Goal: Information Seeking & Learning: Learn about a topic

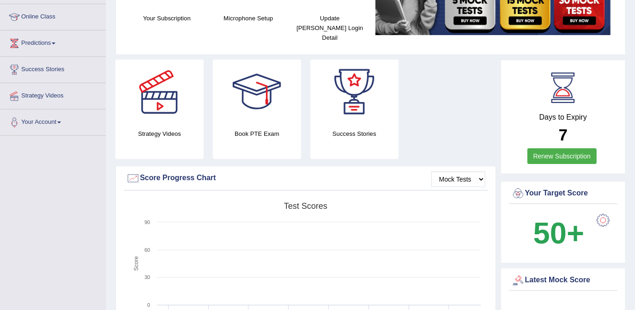
scroll to position [210, 0]
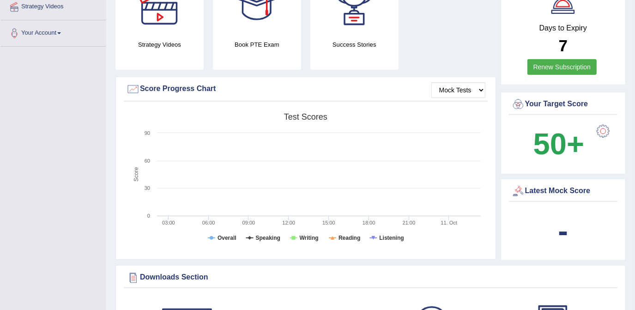
click at [604, 122] on div at bounding box center [603, 131] width 18 height 18
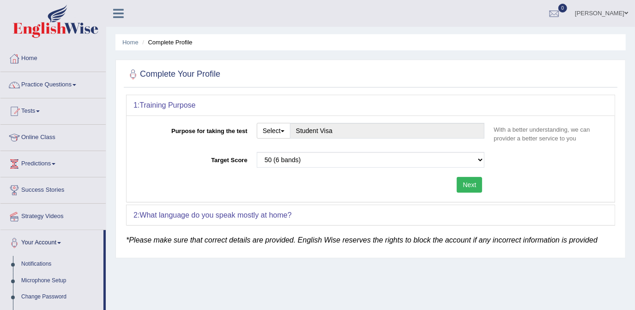
click at [70, 59] on link "Home" at bounding box center [52, 57] width 105 height 23
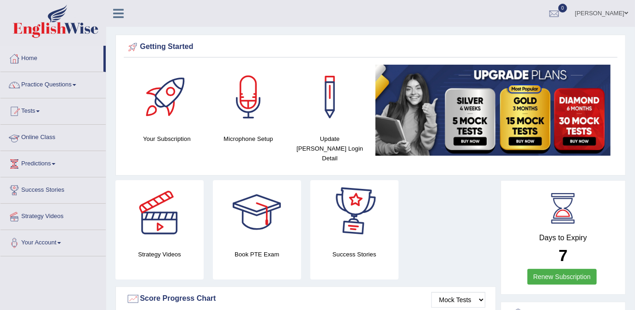
click at [57, 135] on link "Online Class" at bounding box center [52, 136] width 105 height 23
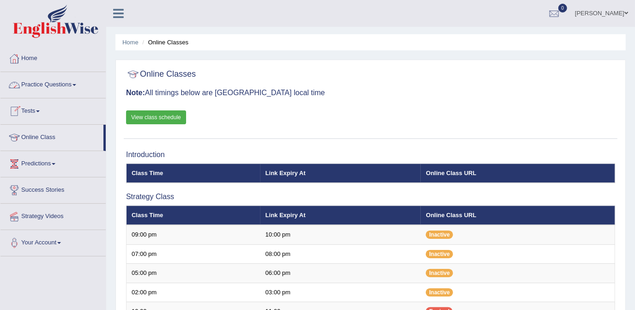
click at [81, 85] on link "Practice Questions" at bounding box center [52, 83] width 105 height 23
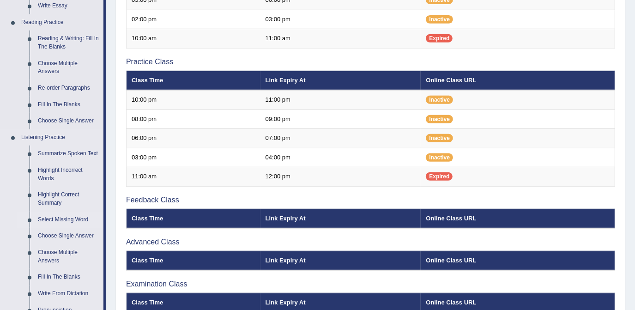
scroll to position [294, 0]
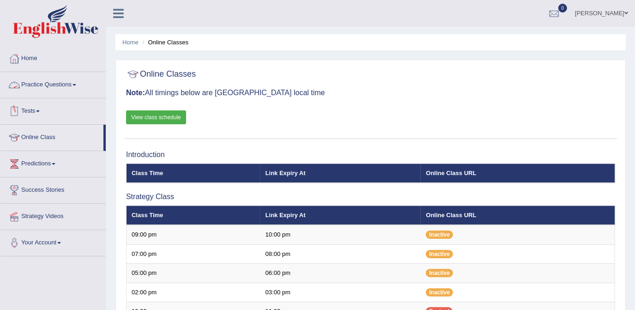
click at [73, 84] on link "Practice Questions" at bounding box center [52, 83] width 105 height 23
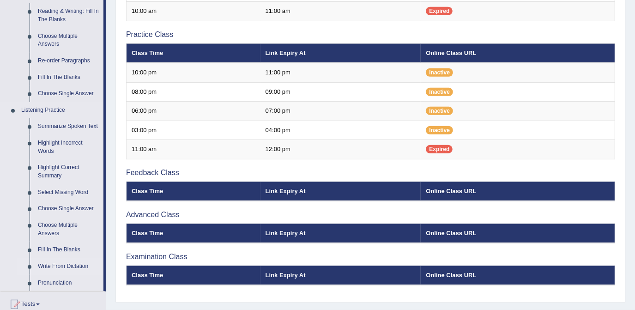
scroll to position [294, 0]
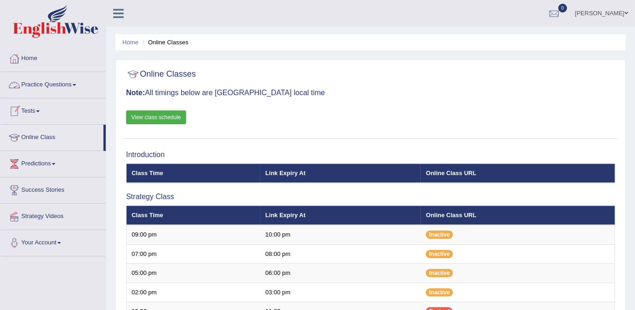
click at [74, 81] on link "Practice Questions" at bounding box center [52, 83] width 105 height 23
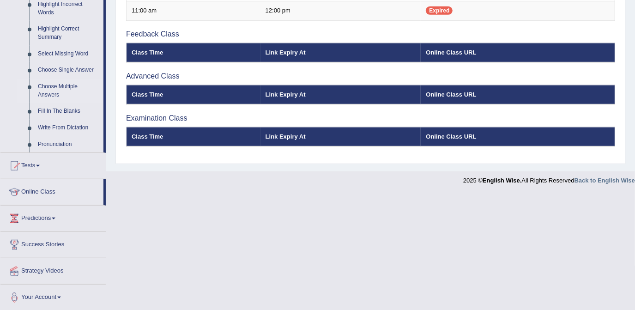
scroll to position [355, 0]
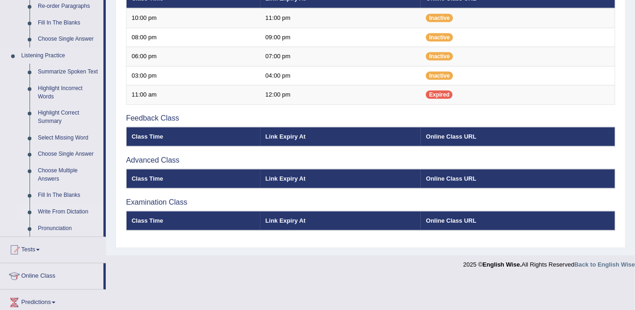
click at [53, 212] on link "Write From Dictation" at bounding box center [69, 212] width 70 height 17
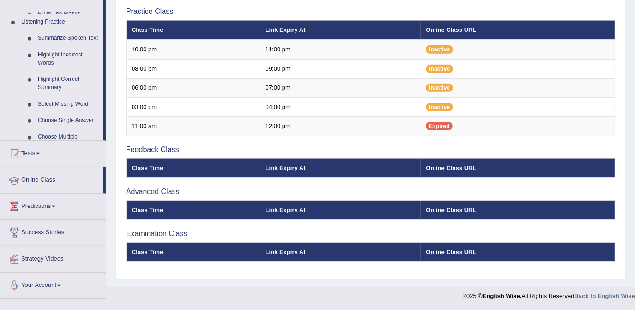
scroll to position [270, 0]
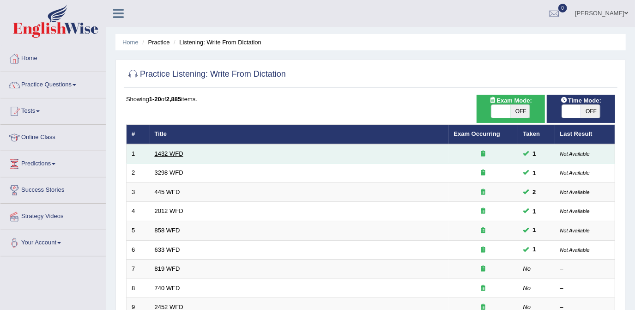
click at [155, 152] on link "1432 WFD" at bounding box center [169, 153] width 29 height 7
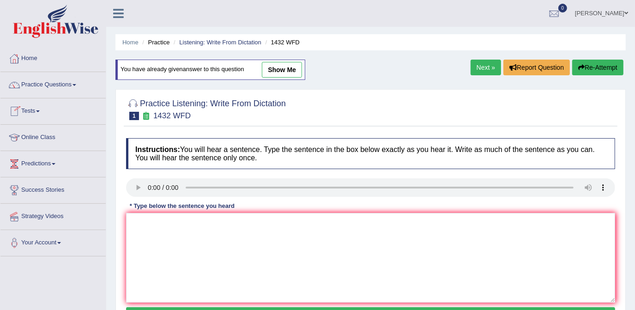
click at [76, 85] on span at bounding box center [75, 85] width 4 height 2
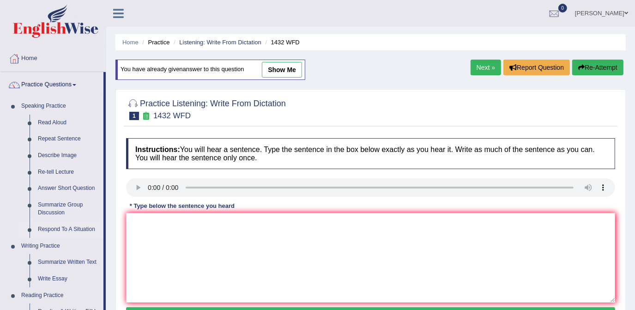
click at [79, 227] on link "Respond To A Situation" at bounding box center [69, 229] width 70 height 17
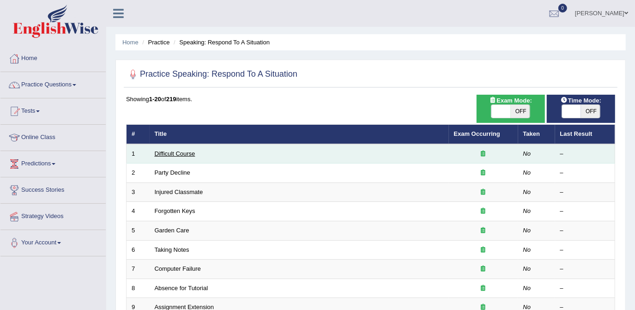
click at [167, 153] on link "Difficult Course" at bounding box center [175, 153] width 41 height 7
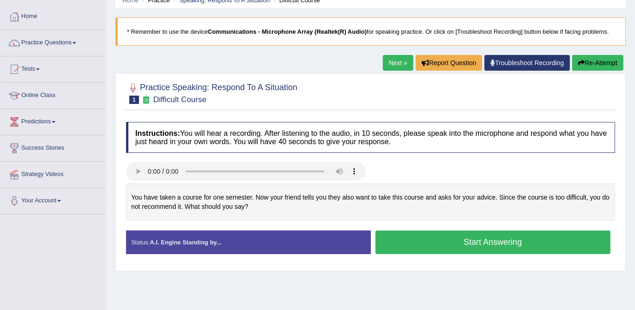
scroll to position [42, 0]
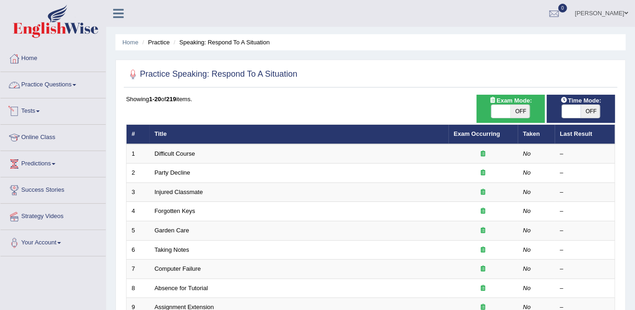
click at [65, 85] on link "Practice Questions" at bounding box center [52, 83] width 105 height 23
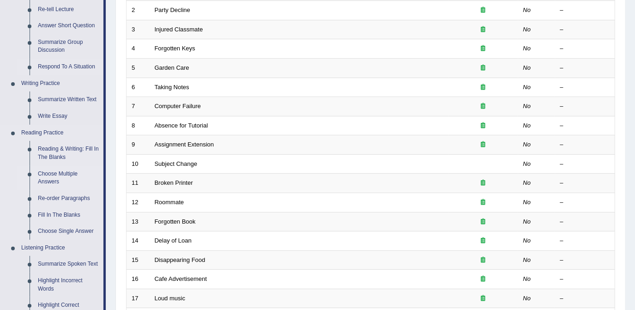
scroll to position [168, 0]
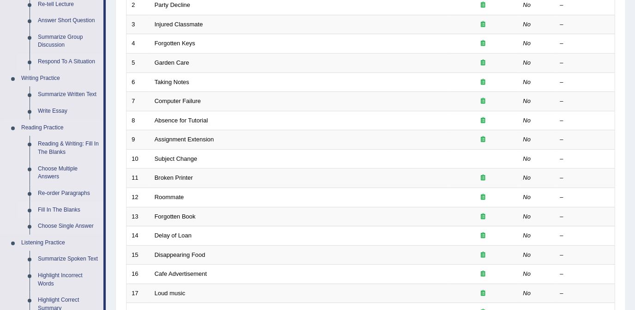
click at [61, 208] on link "Fill In The Blanks" at bounding box center [69, 210] width 70 height 17
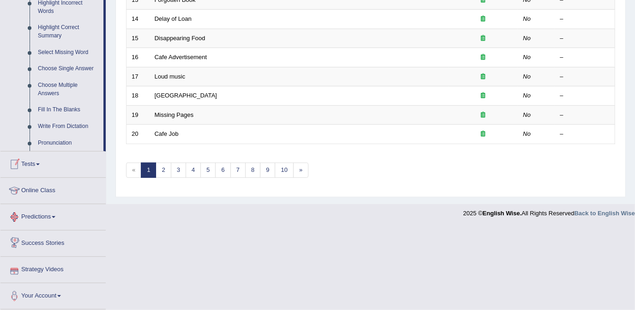
scroll to position [439, 0]
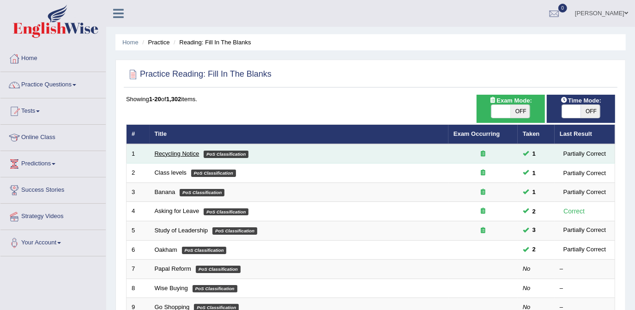
click at [178, 152] on link "Recycling Notice" at bounding box center [177, 153] width 45 height 7
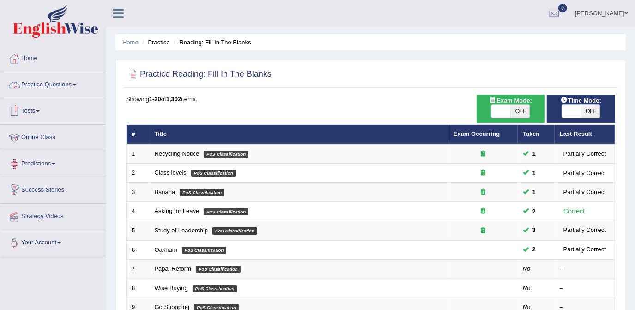
click at [43, 86] on link "Practice Questions" at bounding box center [52, 83] width 105 height 23
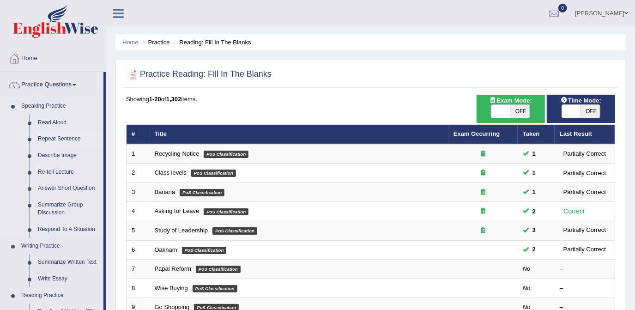
click at [67, 135] on link "Repeat Sentence" at bounding box center [69, 139] width 70 height 17
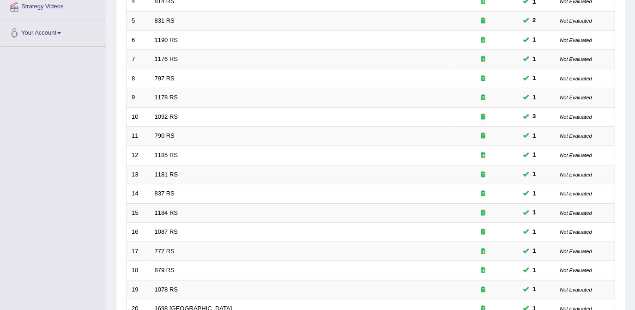
scroll to position [299, 0]
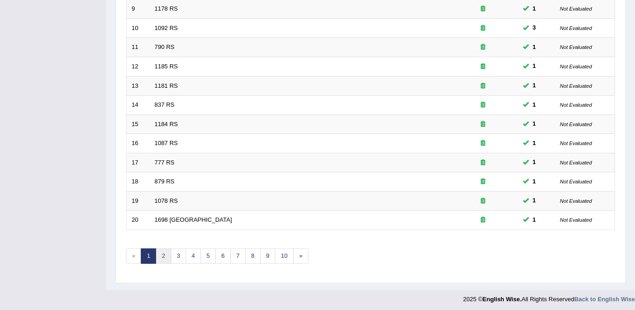
drag, startPoint x: 161, startPoint y: 252, endPoint x: 170, endPoint y: 243, distance: 12.1
click at [162, 251] on link "2" at bounding box center [163, 256] width 15 height 15
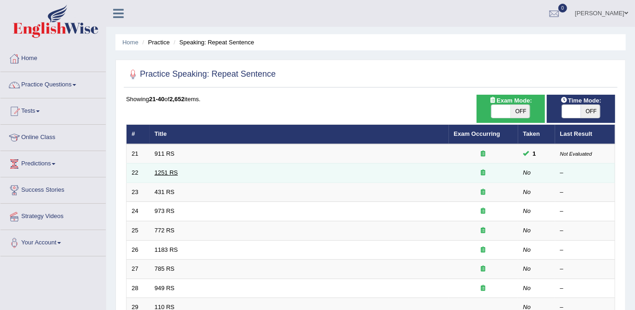
click at [161, 172] on link "1251 RS" at bounding box center [167, 172] width 24 height 7
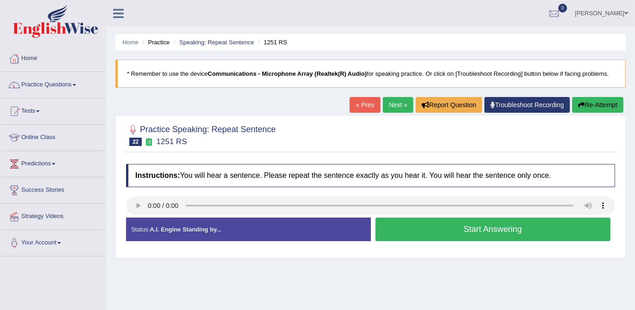
click at [437, 239] on button "Start Answering" at bounding box center [494, 230] width 236 height 24
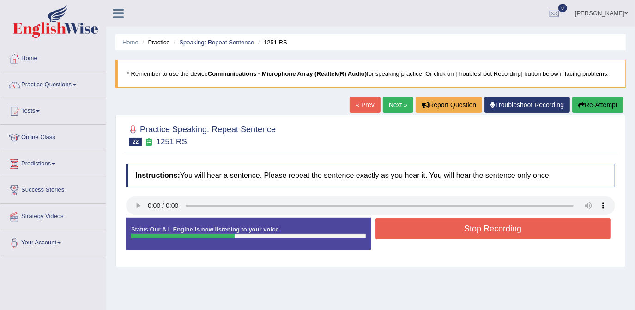
click at [438, 228] on button "Stop Recording" at bounding box center [494, 228] width 236 height 21
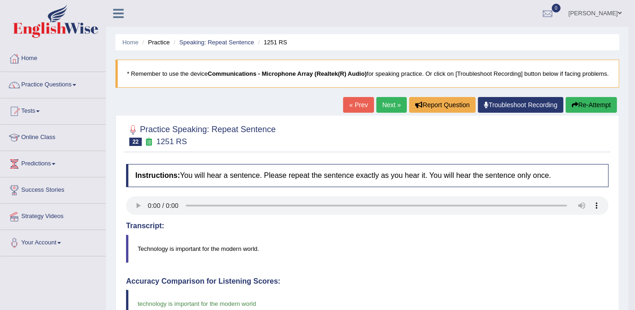
click at [385, 106] on link "Next »" at bounding box center [392, 105] width 31 height 16
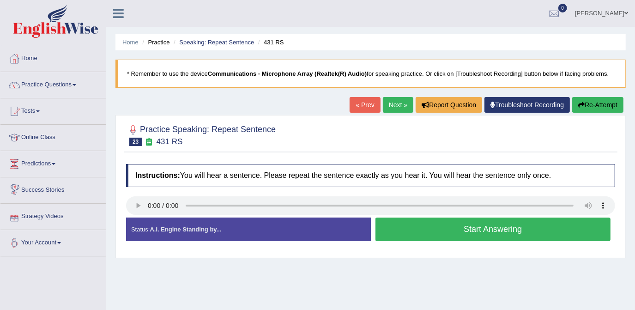
click at [399, 108] on link "Next »" at bounding box center [398, 105] width 31 height 16
click at [464, 224] on button "Start Answering" at bounding box center [494, 230] width 236 height 24
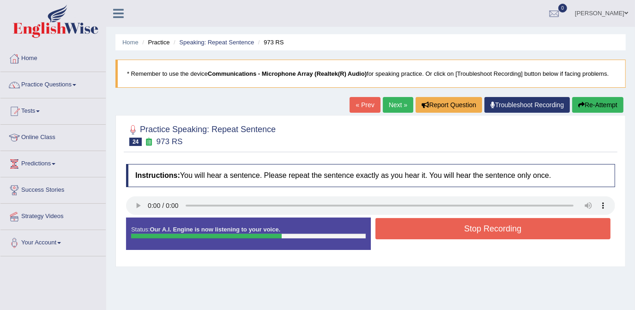
click at [464, 224] on button "Stop Recording" at bounding box center [494, 228] width 236 height 21
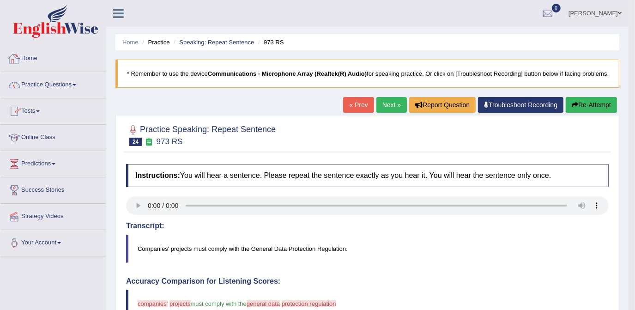
click at [73, 84] on link "Practice Questions" at bounding box center [52, 83] width 105 height 23
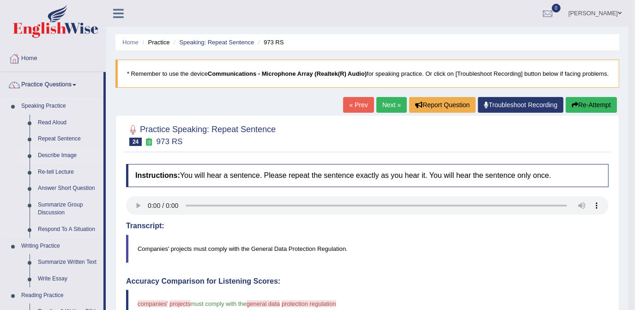
click at [56, 157] on link "Describe Image" at bounding box center [69, 155] width 70 height 17
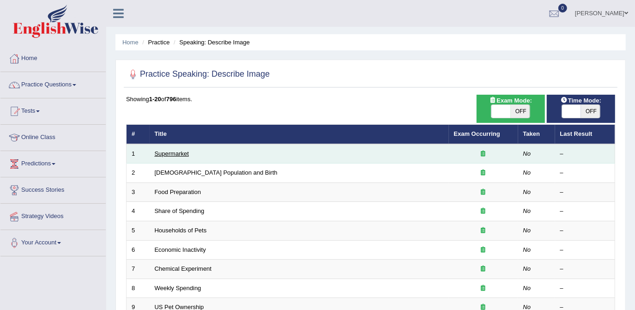
click at [174, 155] on link "Supermarket" at bounding box center [172, 153] width 34 height 7
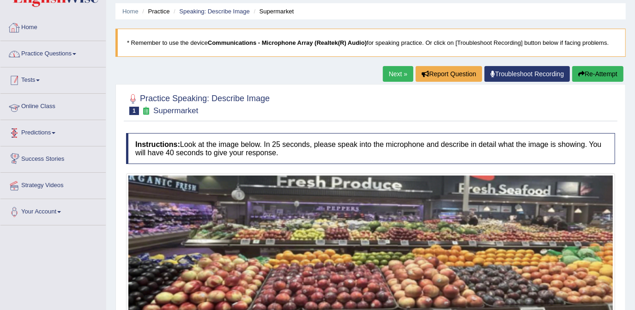
scroll to position [7, 0]
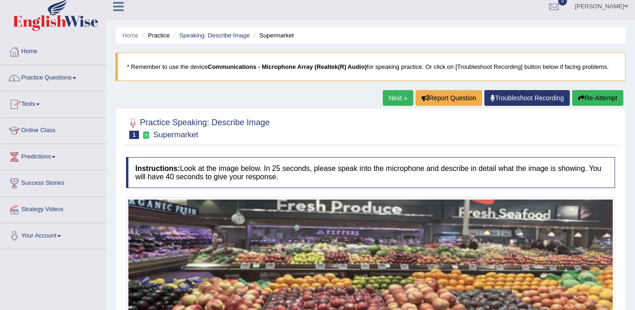
click at [389, 96] on link "Next »" at bounding box center [398, 98] width 31 height 16
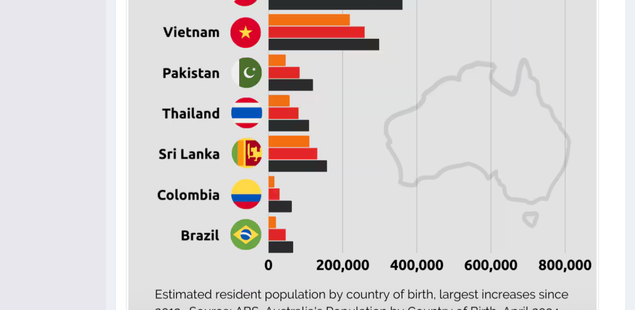
scroll to position [566, 0]
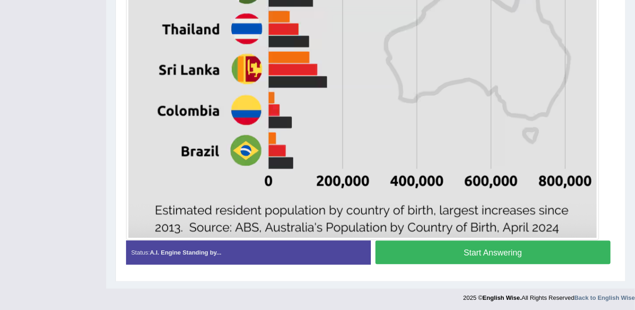
click at [445, 250] on button "Start Answering" at bounding box center [494, 253] width 236 height 24
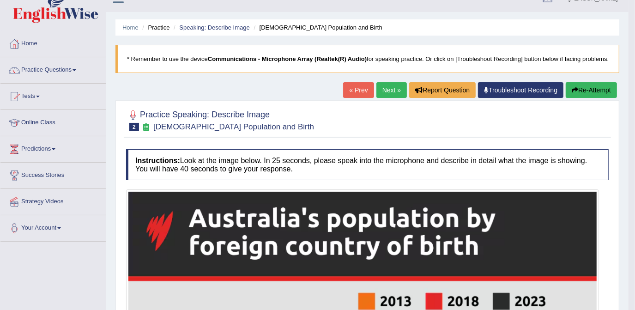
scroll to position [0, 0]
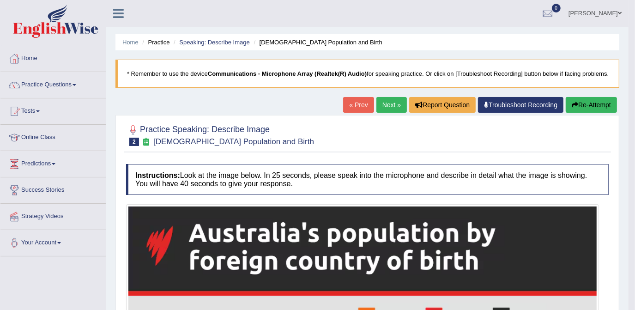
click at [389, 106] on link "Next »" at bounding box center [392, 105] width 31 height 16
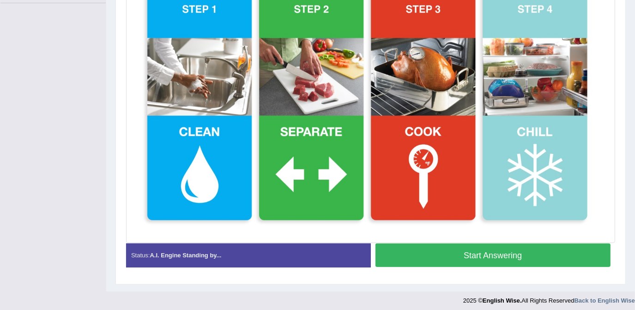
scroll to position [256, 0]
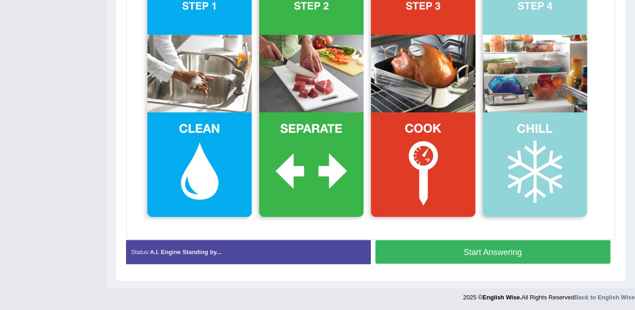
click at [468, 252] on button "Start Answering" at bounding box center [494, 252] width 236 height 24
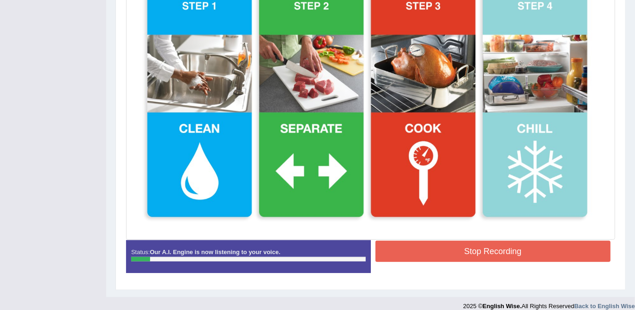
click at [482, 248] on button "Stop Recording" at bounding box center [494, 251] width 236 height 21
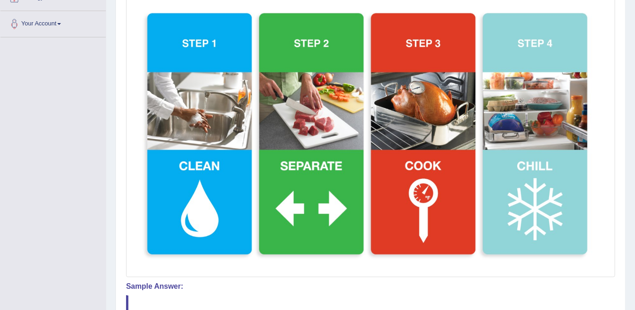
scroll to position [67, 0]
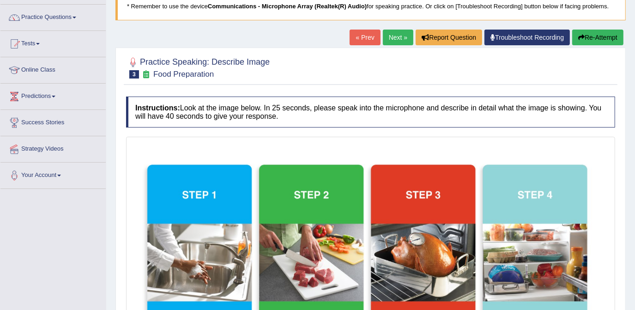
click at [609, 40] on button "Re-Attempt" at bounding box center [598, 38] width 51 height 16
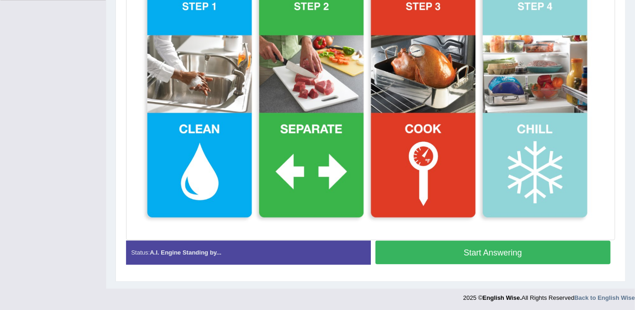
scroll to position [256, 0]
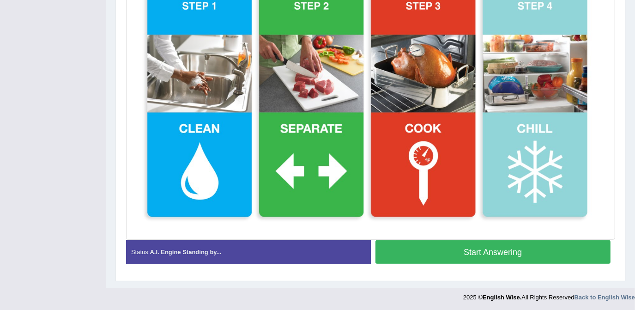
click at [446, 247] on button "Start Answering" at bounding box center [494, 252] width 236 height 24
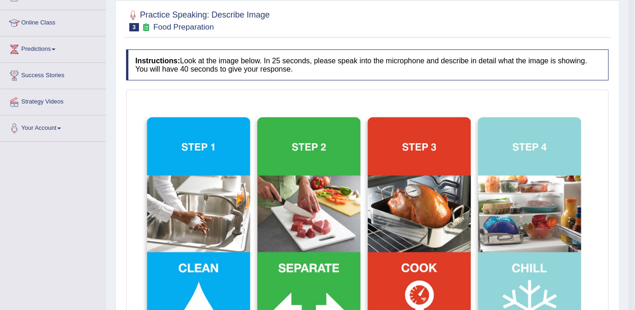
scroll to position [89, 0]
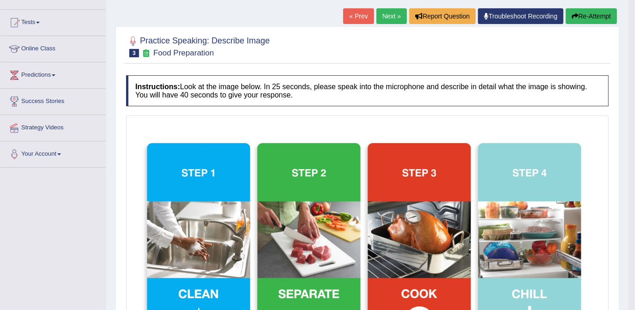
click at [389, 18] on link "Next »" at bounding box center [392, 16] width 31 height 16
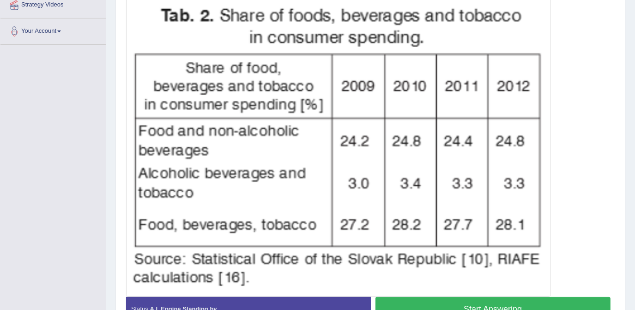
scroll to position [226, 0]
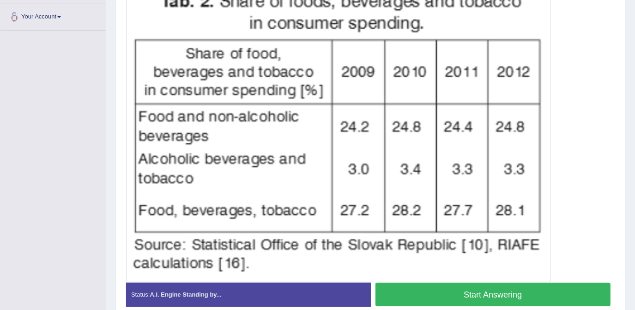
click at [468, 296] on button "Start Answering" at bounding box center [494, 295] width 236 height 24
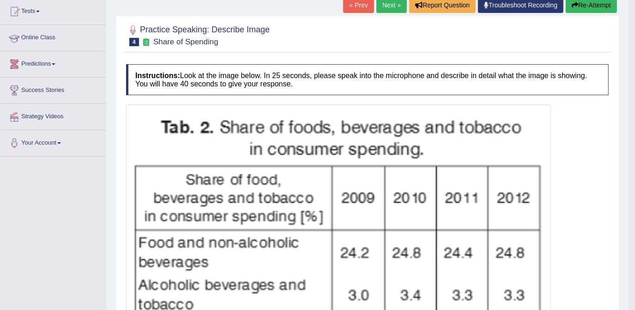
scroll to position [0, 0]
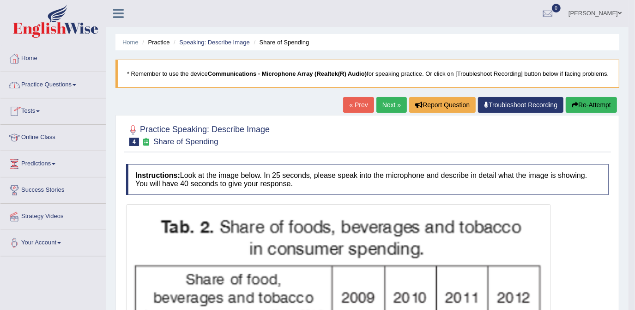
click at [60, 84] on link "Practice Questions" at bounding box center [52, 83] width 105 height 23
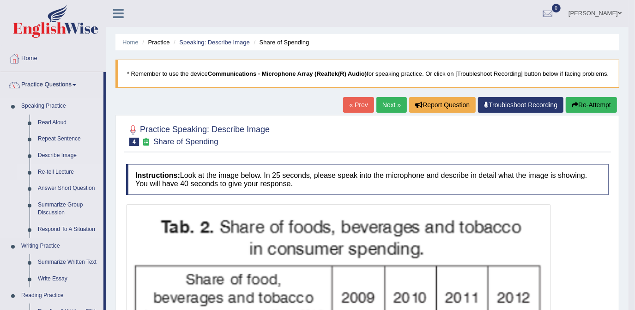
click at [59, 171] on link "Re-tell Lecture" at bounding box center [69, 172] width 70 height 17
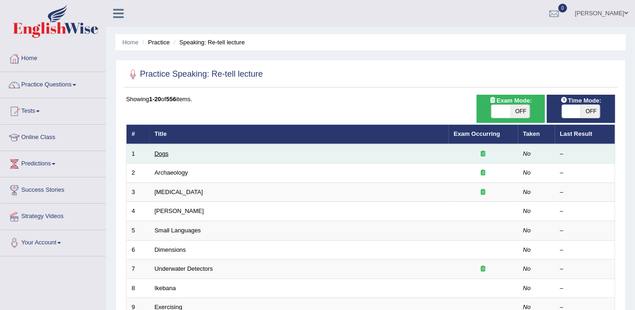
click at [158, 153] on link "Dogs" at bounding box center [162, 153] width 14 height 7
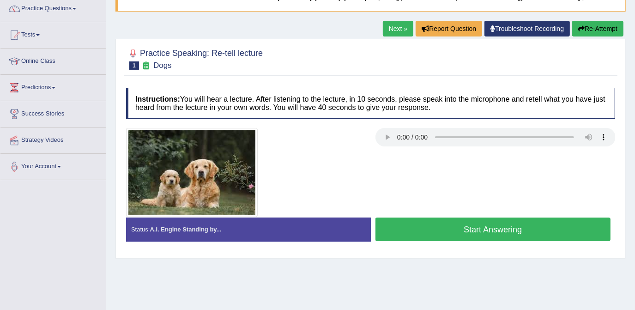
scroll to position [84, 0]
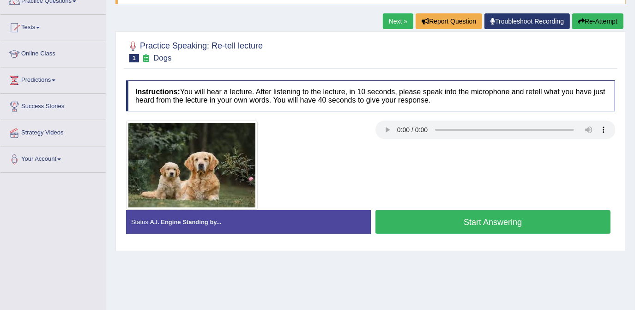
click at [487, 219] on button "Start Answering" at bounding box center [494, 222] width 236 height 24
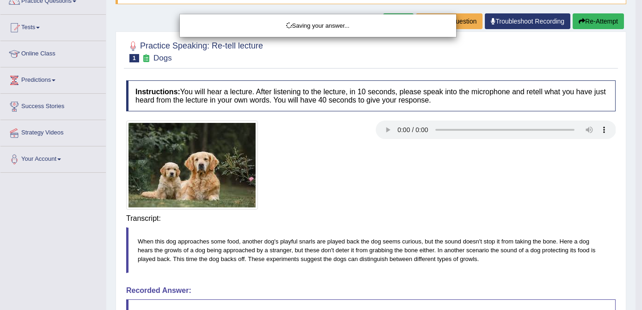
click at [487, 219] on body "Toggle navigation Home Practice Questions Speaking Practice Read Aloud Repeat S…" at bounding box center [321, 71] width 642 height 310
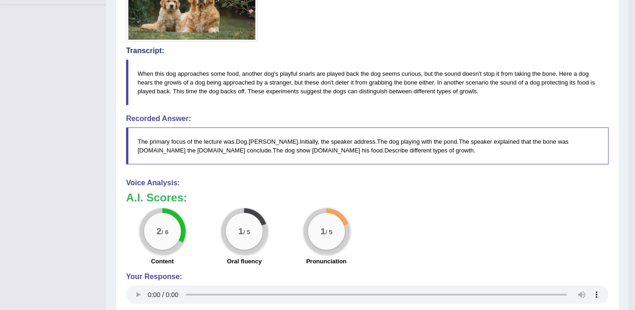
scroll to position [252, 0]
